Goal: Complete application form

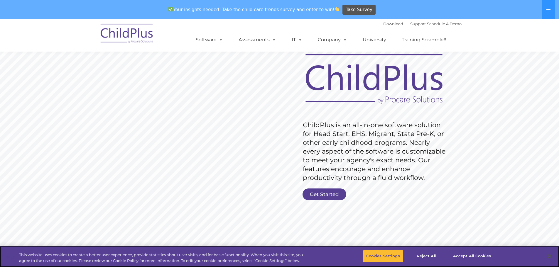
scroll to position [27, 0]
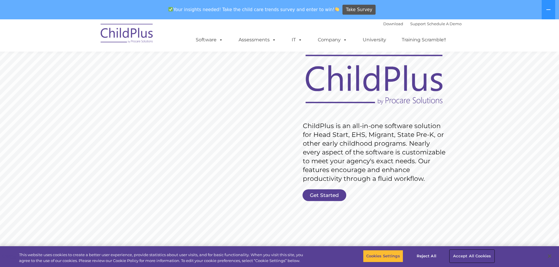
click at [480, 255] on button "Accept All Cookies" at bounding box center [472, 256] width 44 height 12
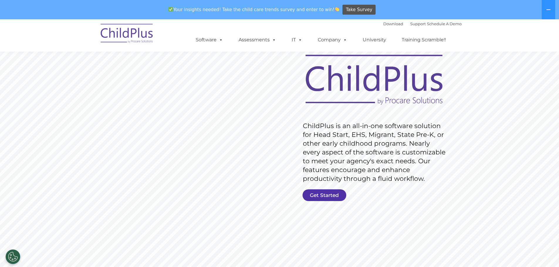
click at [321, 193] on link "Get Started" at bounding box center [324, 195] width 44 height 12
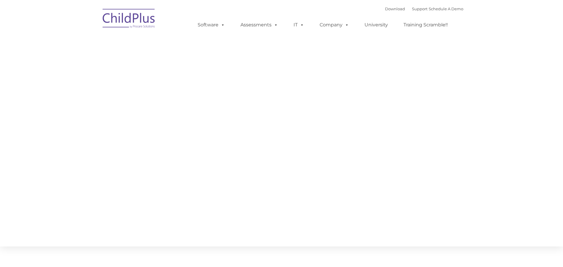
type input ""
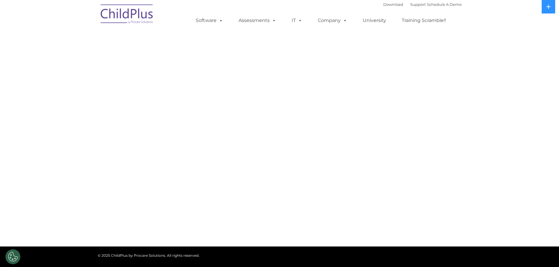
select select "MEDIUM"
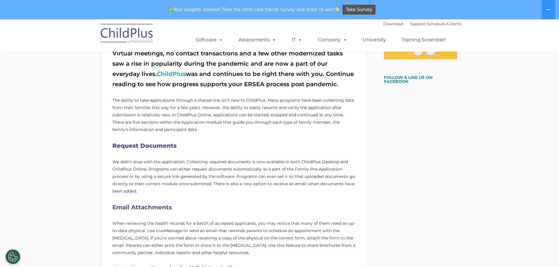
scroll to position [220, 0]
